Goal: Navigation & Orientation: Understand site structure

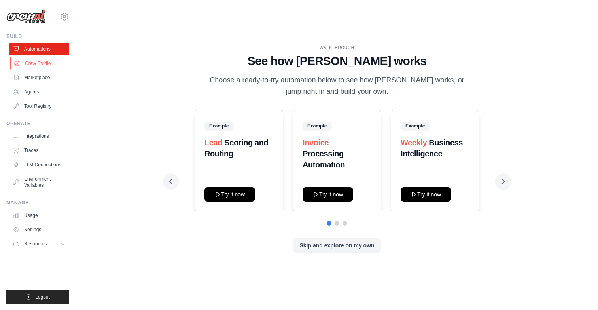
click at [38, 64] on link "Crew Studio" at bounding box center [40, 63] width 60 height 13
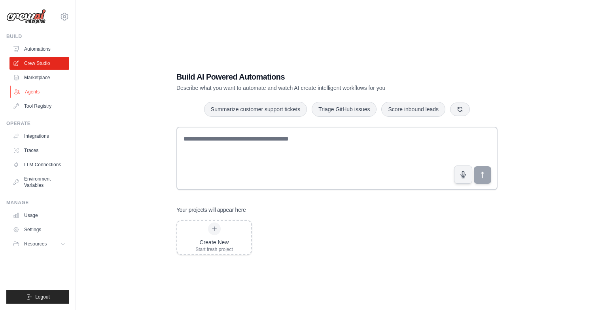
click at [38, 88] on link "Agents" at bounding box center [40, 91] width 60 height 13
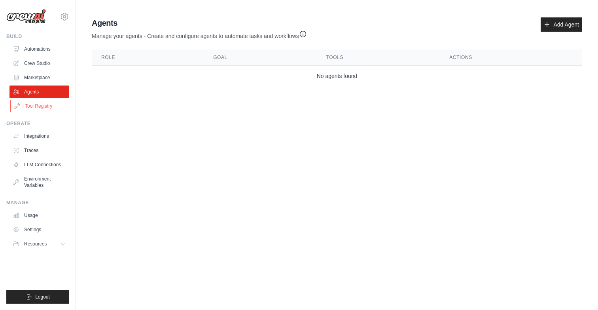
click at [40, 102] on link "Tool Registry" at bounding box center [40, 106] width 60 height 13
